Goal: Use online tool/utility: Utilize a website feature to perform a specific function

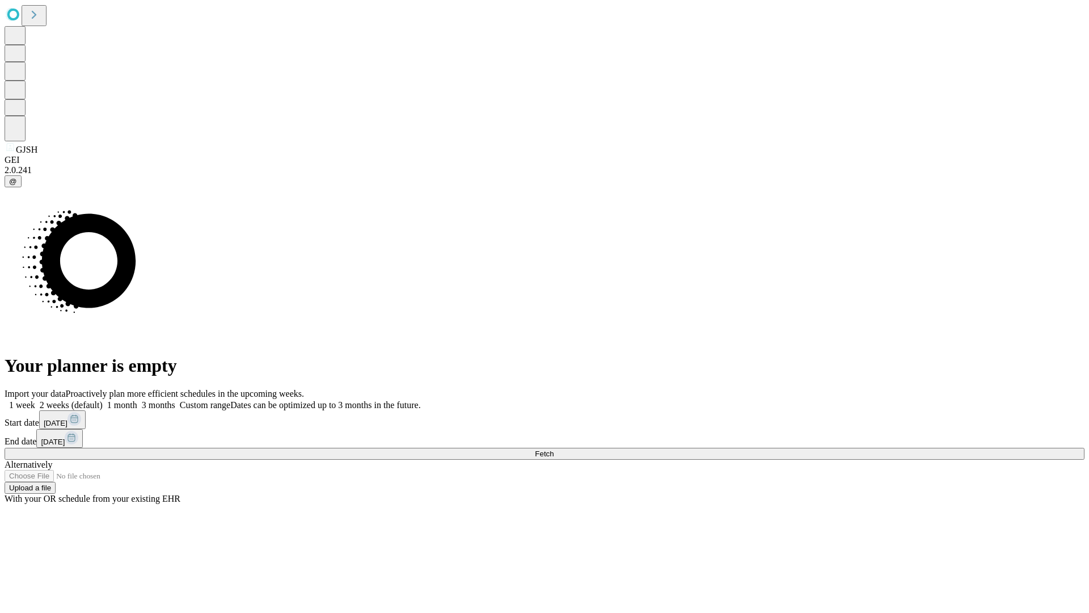
click at [554, 449] on span "Fetch" at bounding box center [544, 453] width 19 height 9
